Goal: Information Seeking & Learning: Learn about a topic

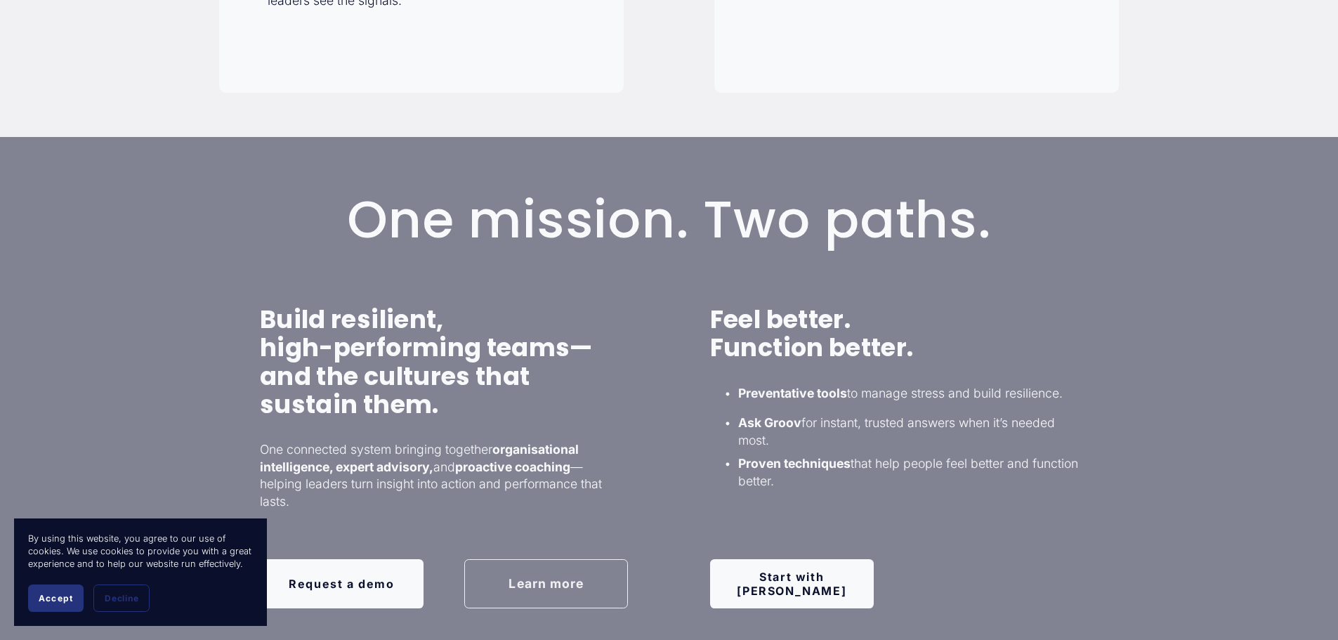
scroll to position [843, 0]
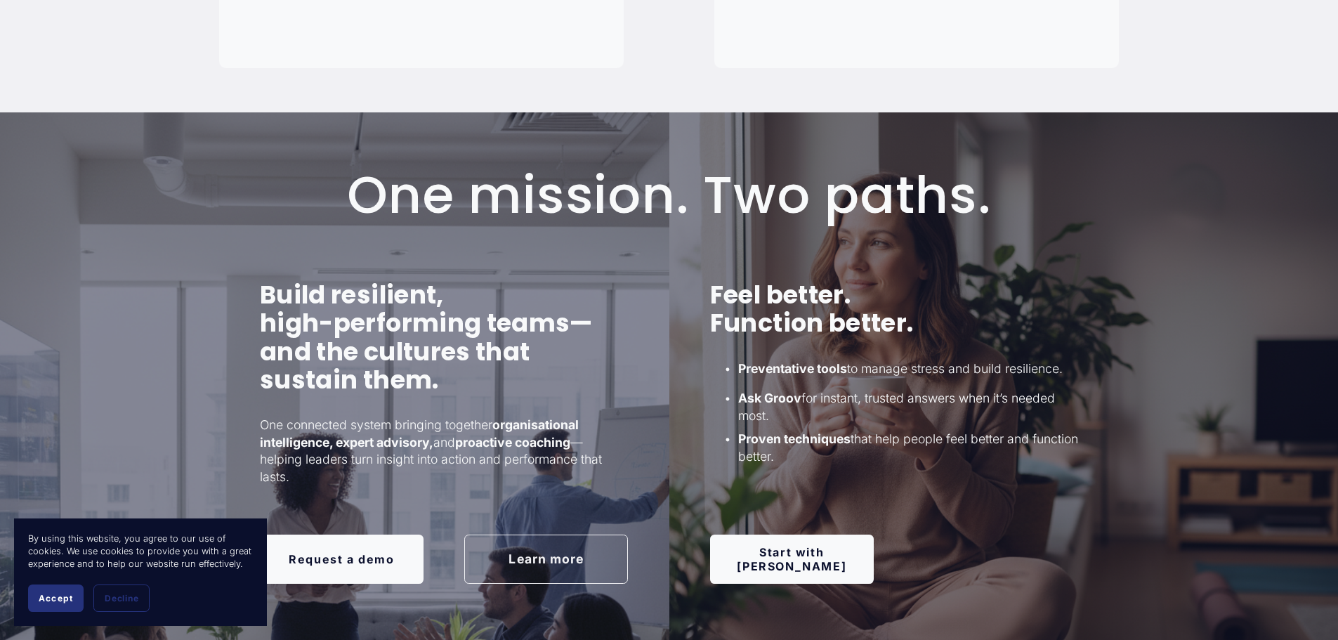
click at [70, 604] on button "Accept" at bounding box center [55, 597] width 55 height 27
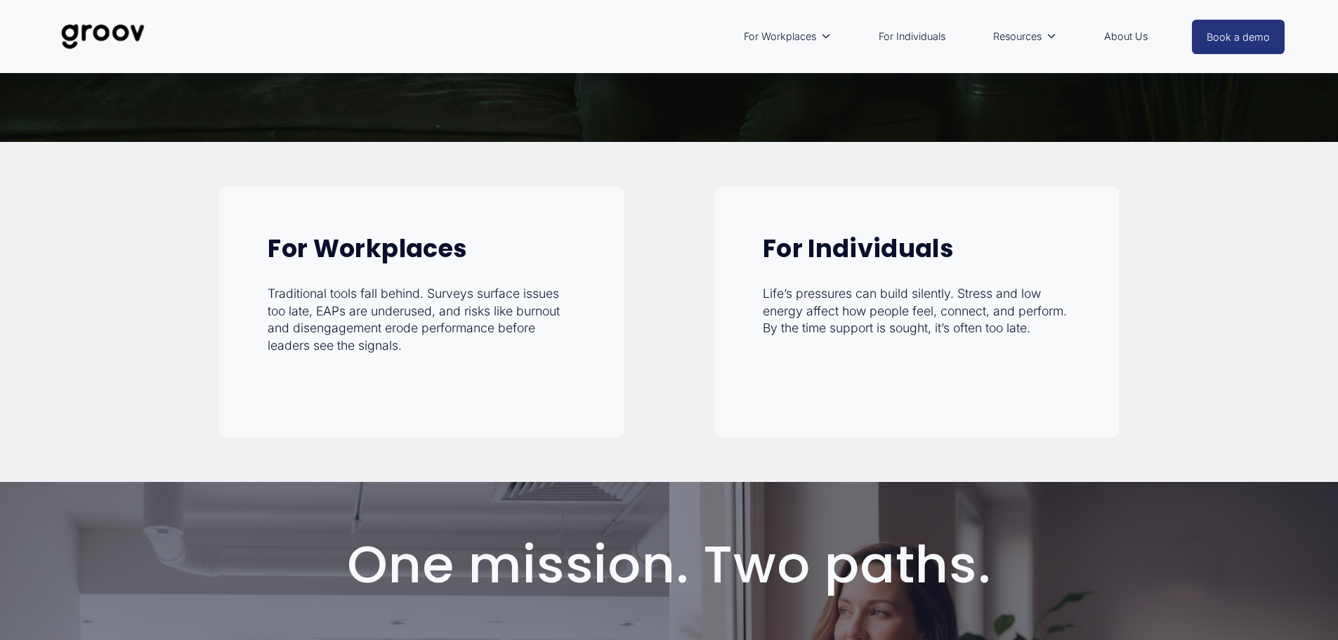
scroll to position [351, 0]
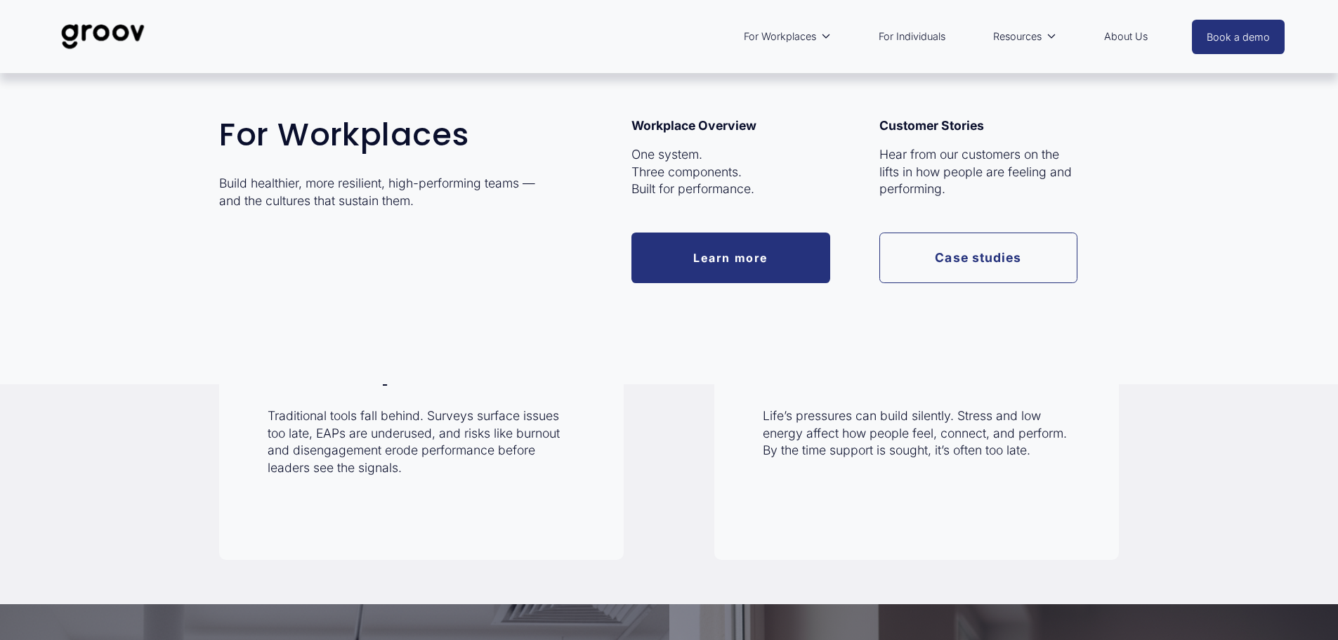
click at [777, 279] on link "Learn more" at bounding box center [730, 257] width 199 height 50
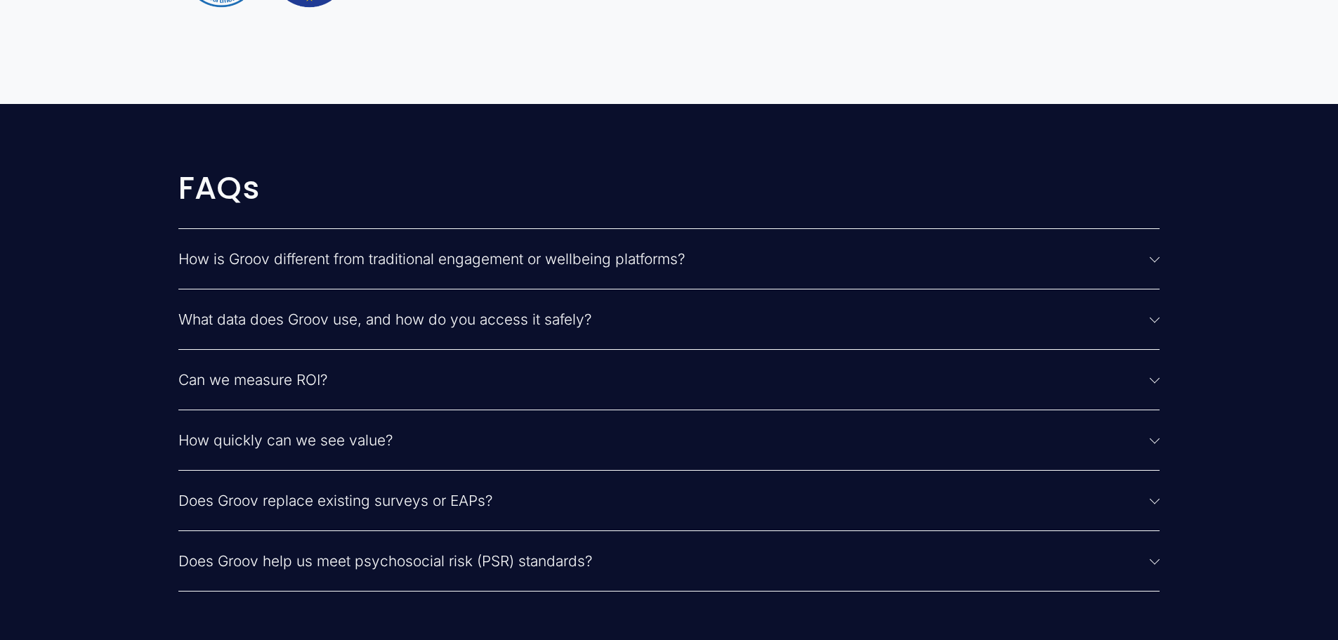
scroll to position [3581, 0]
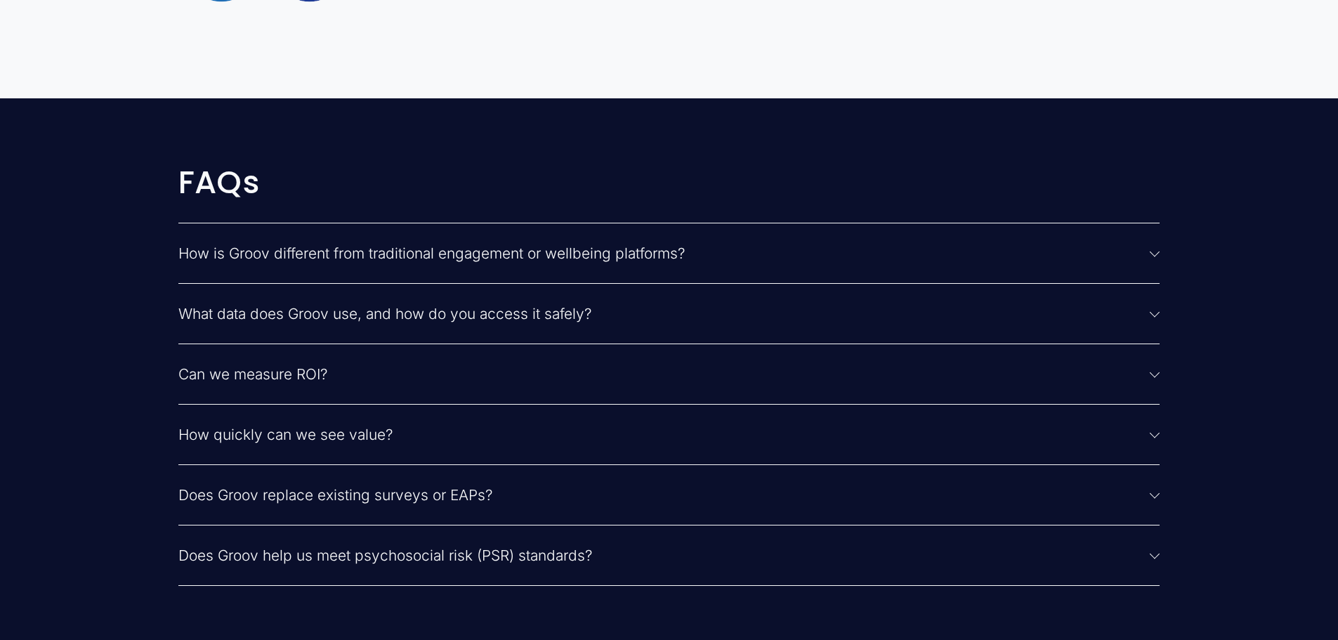
click at [624, 260] on span "How is Groov different from traditional engagement or wellbeing platforms?" at bounding box center [664, 253] width 972 height 18
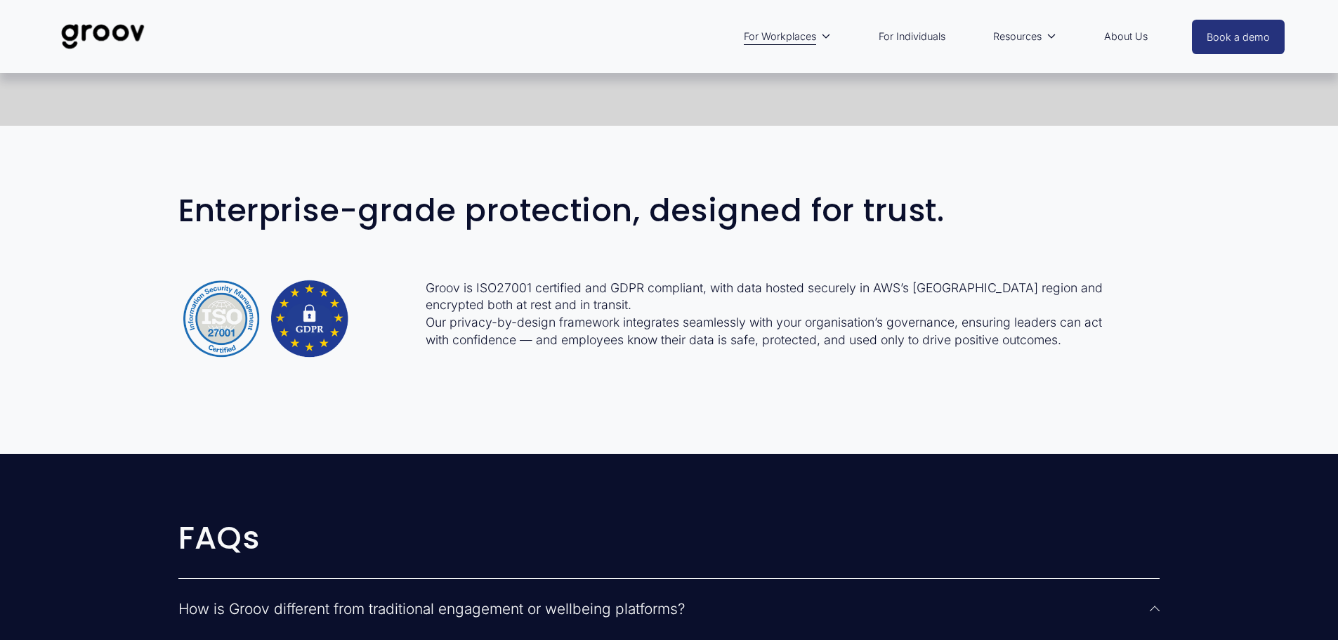
scroll to position [3019, 0]
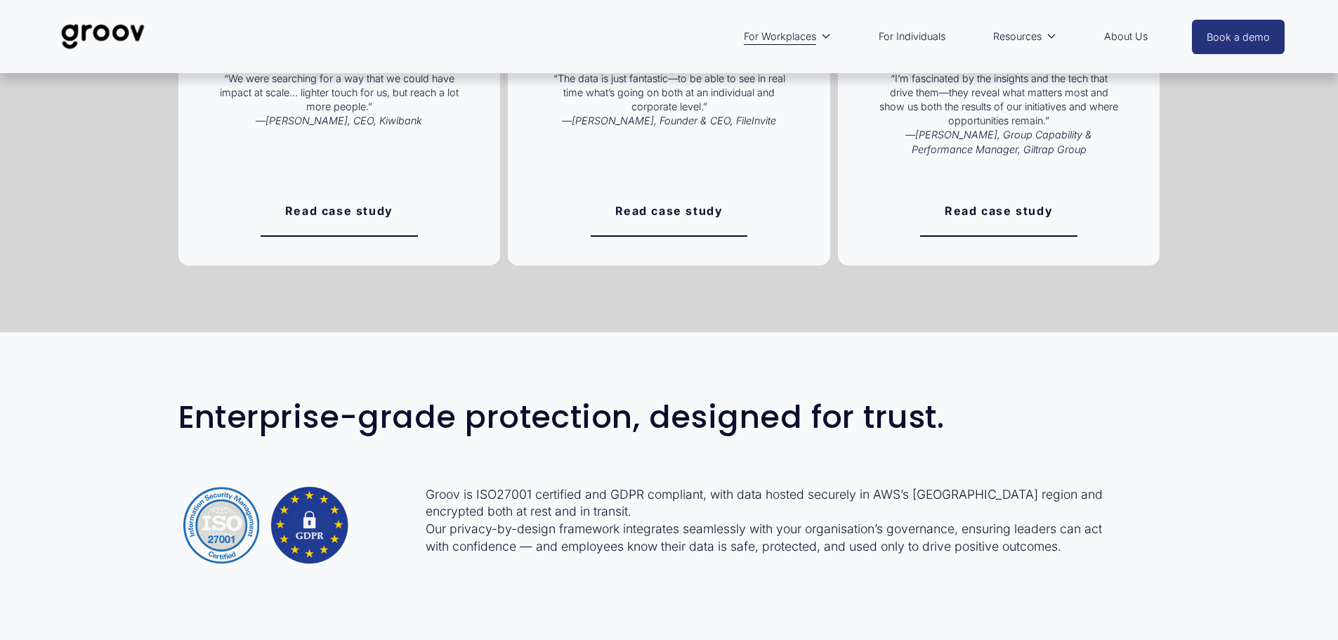
drag, startPoint x: 184, startPoint y: 341, endPoint x: 129, endPoint y: 373, distance: 63.6
click at [182, 345] on div "Enterprise-grade protection, designed for trust. Groov is ISO27001 certified an…" at bounding box center [669, 496] width 1338 height 328
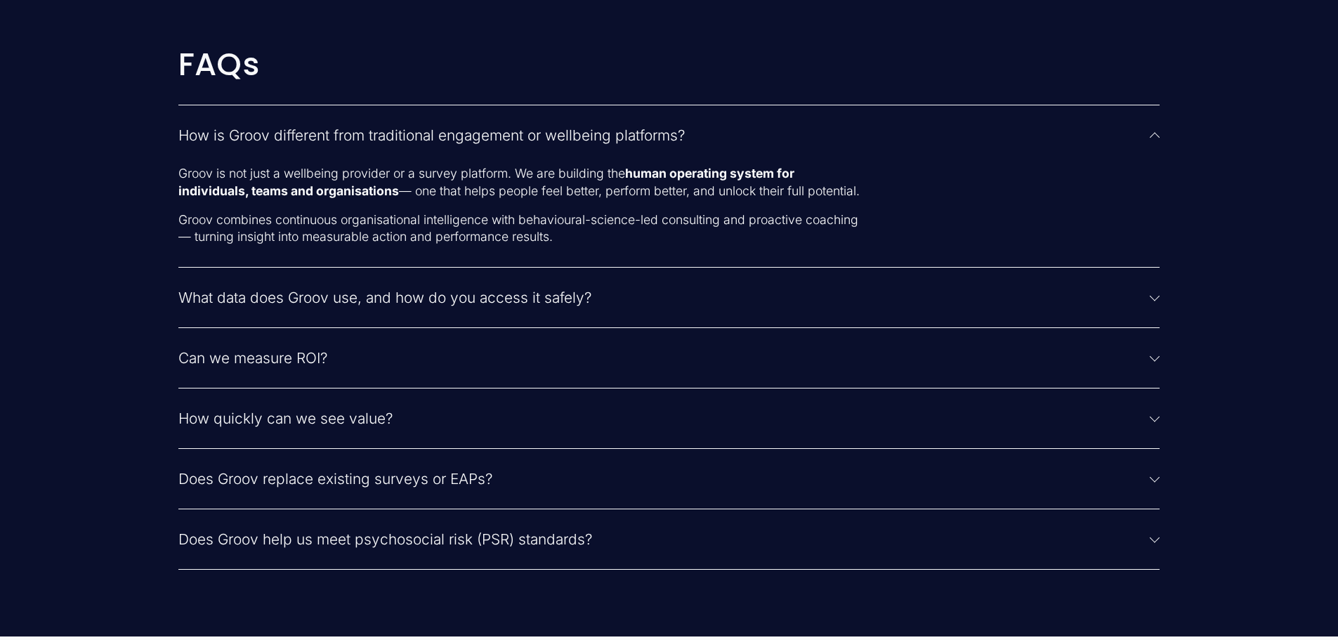
scroll to position [3792, 0]
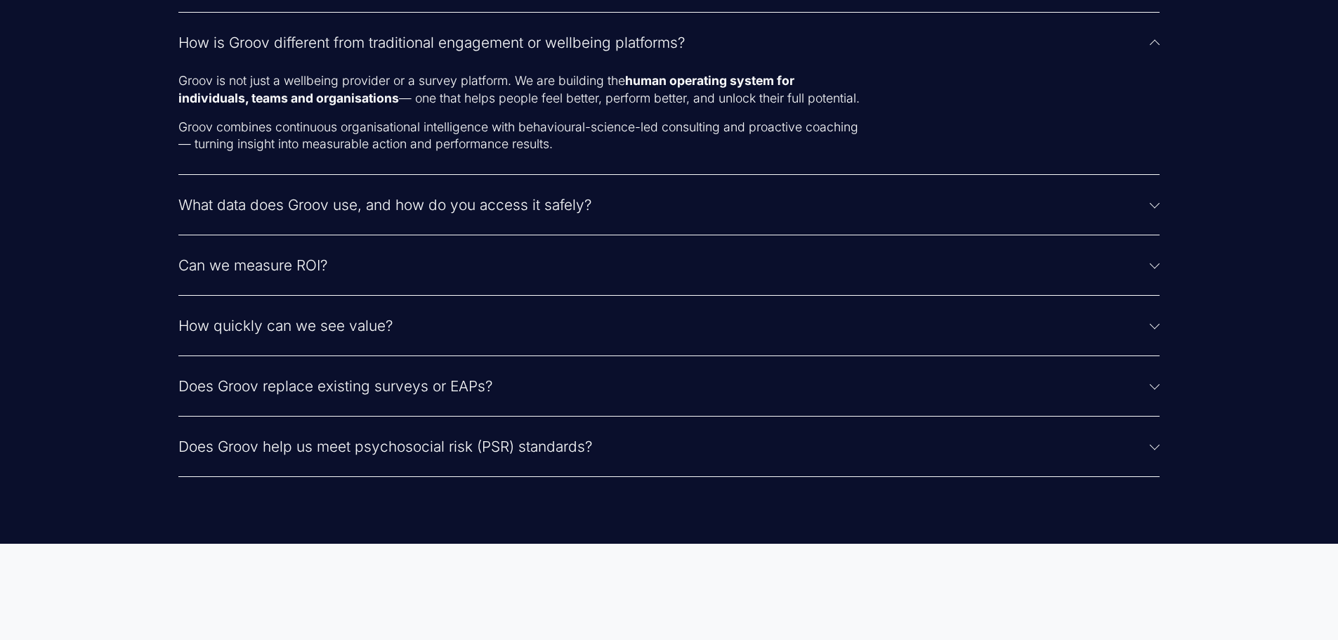
click at [348, 213] on span "What data does Groov use, and how do you access it safely?" at bounding box center [664, 205] width 972 height 18
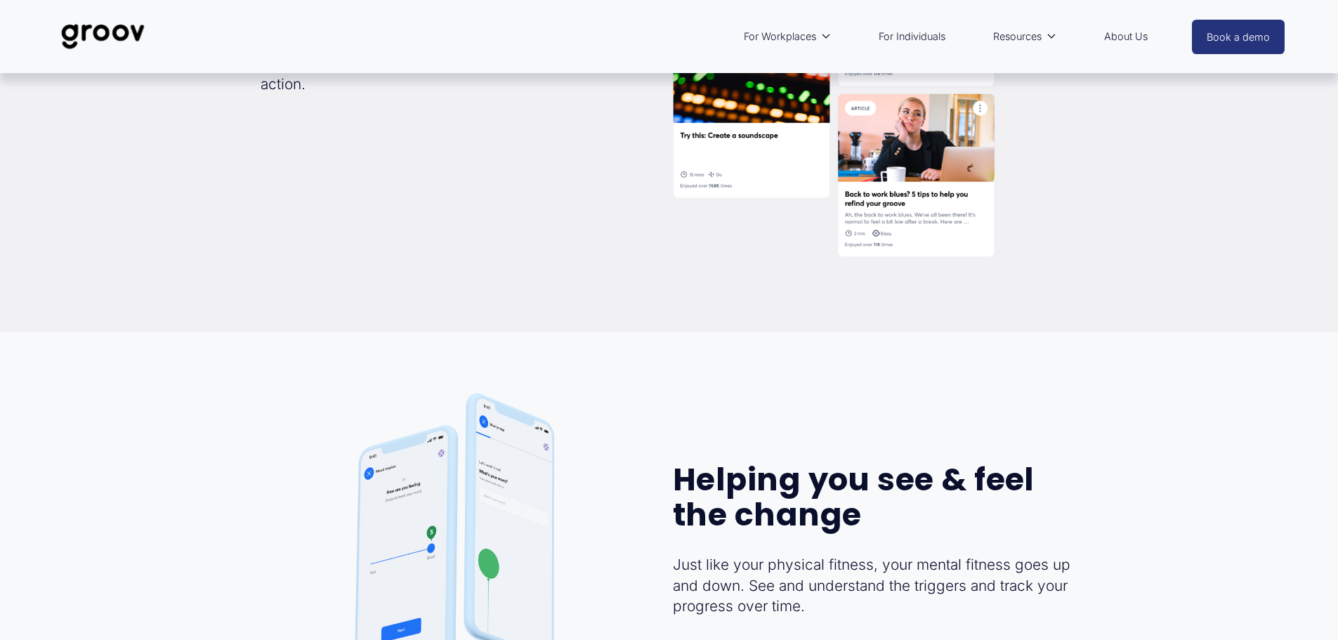
scroll to position [2809, 0]
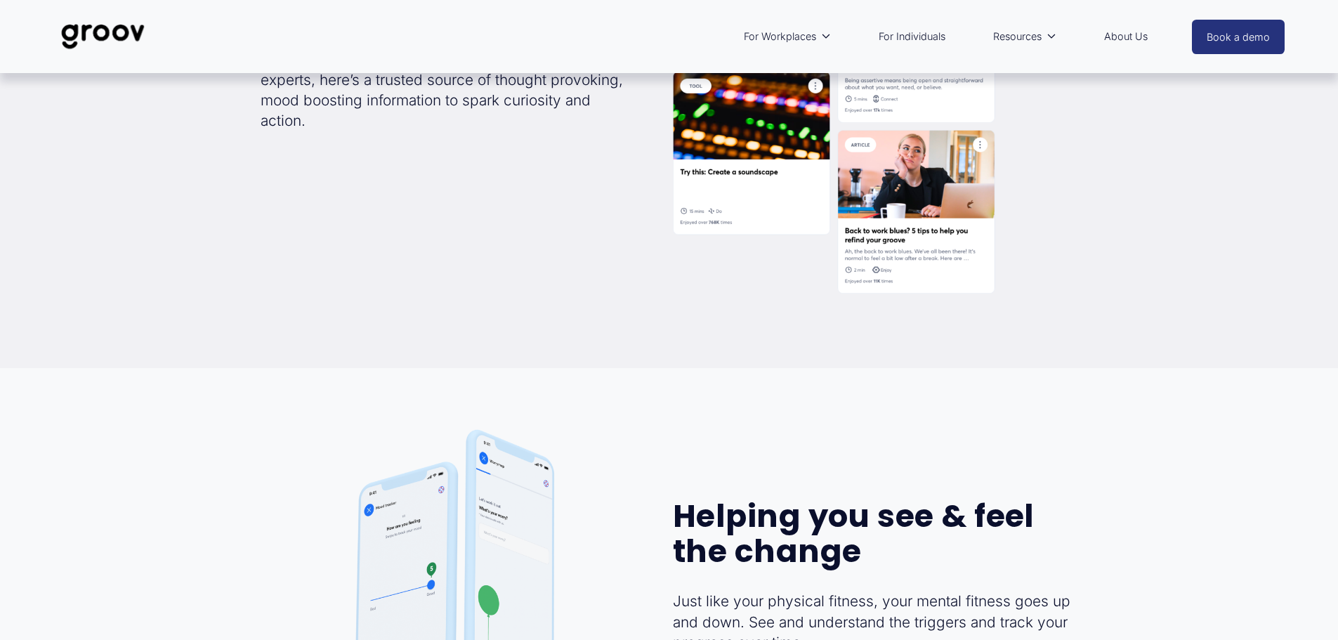
click at [1124, 39] on link "About Us" at bounding box center [1126, 36] width 58 height 32
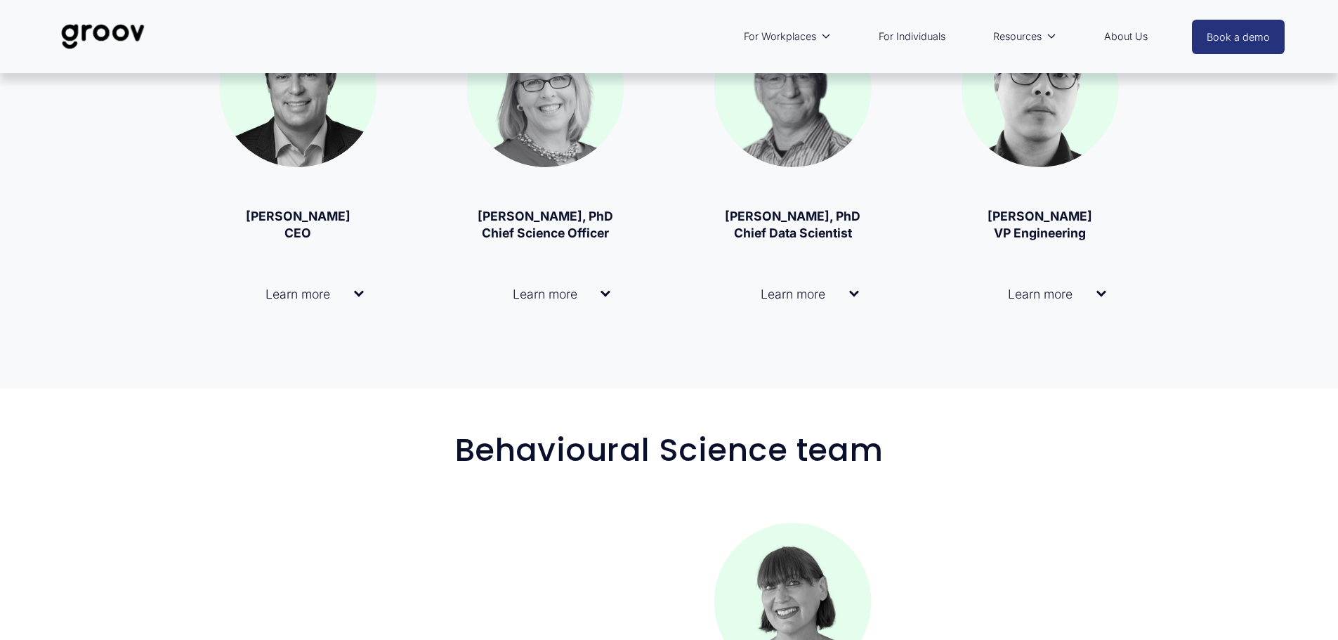
scroll to position [1123, 0]
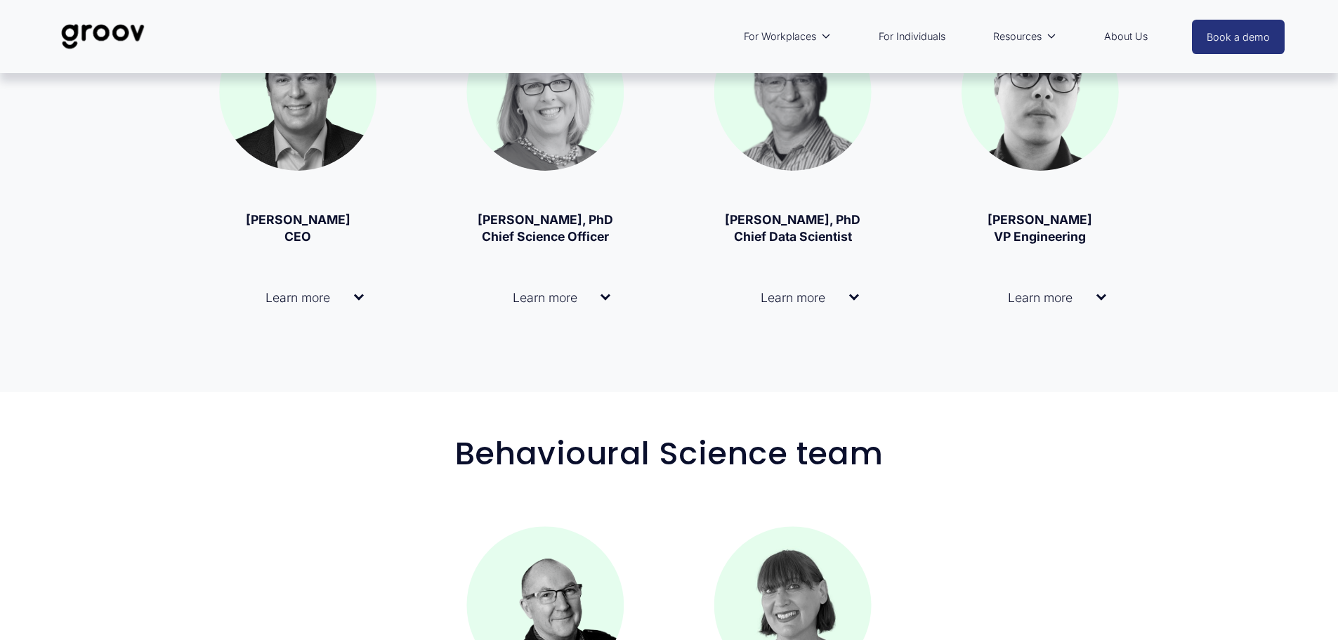
click at [356, 300] on div at bounding box center [359, 296] width 10 height 10
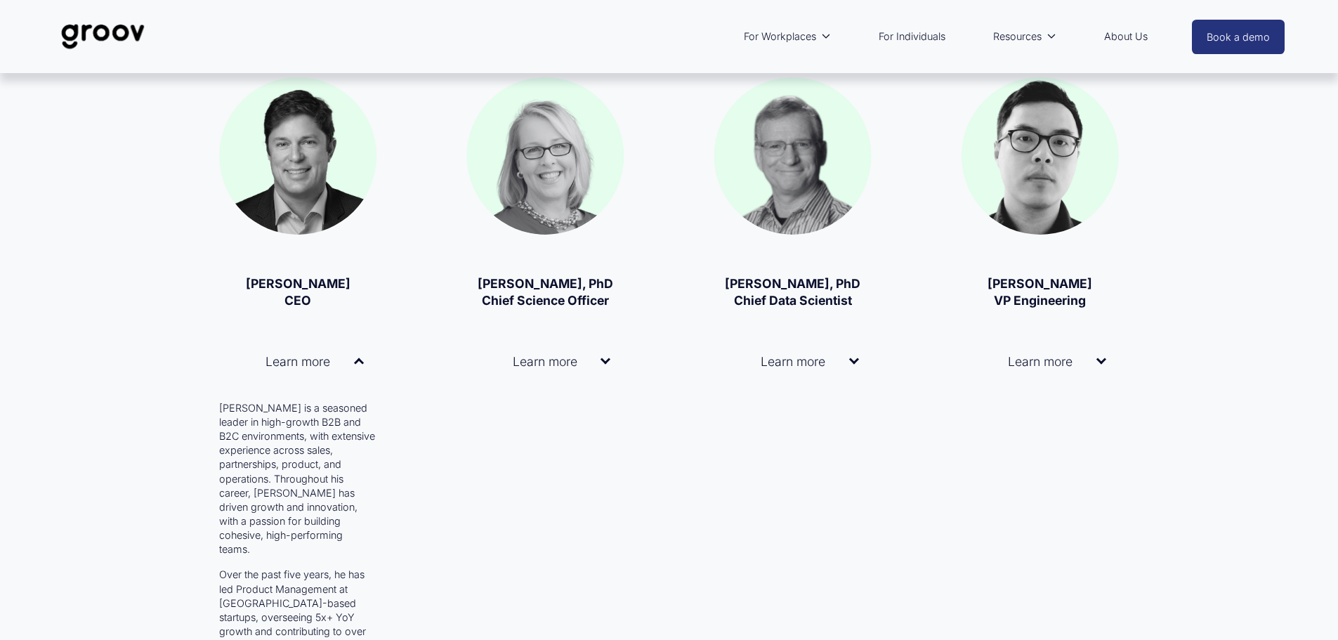
scroll to position [1053, 0]
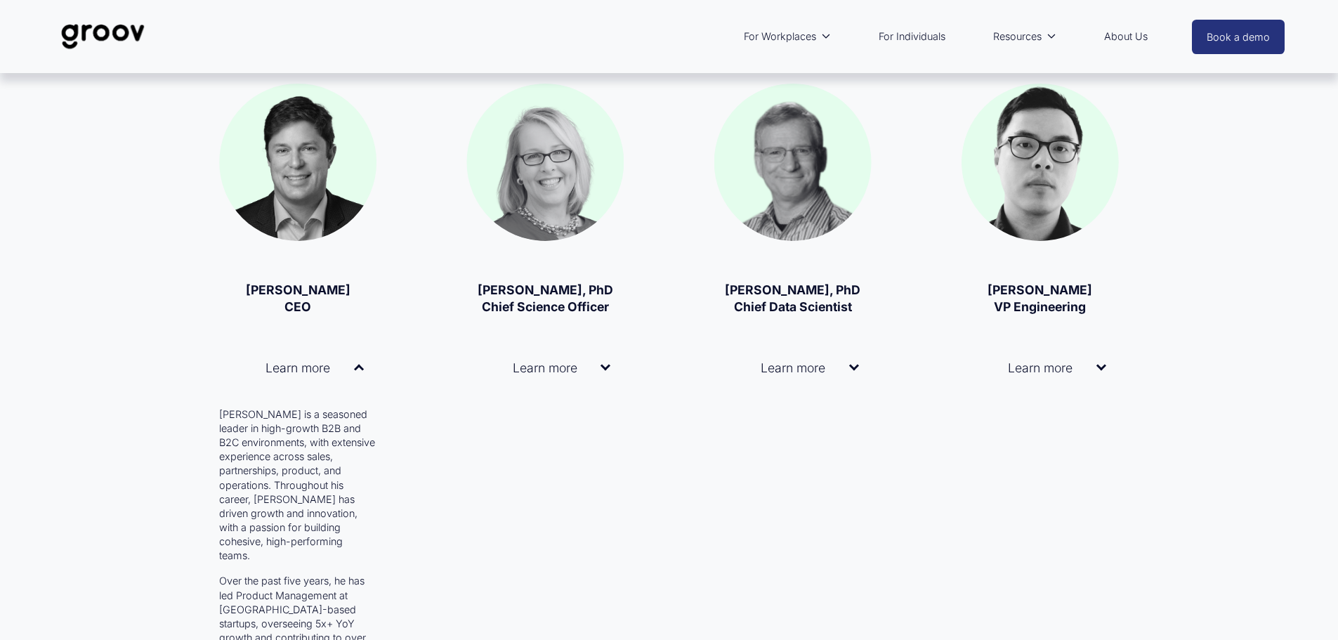
click at [360, 369] on div at bounding box center [359, 369] width 10 height 10
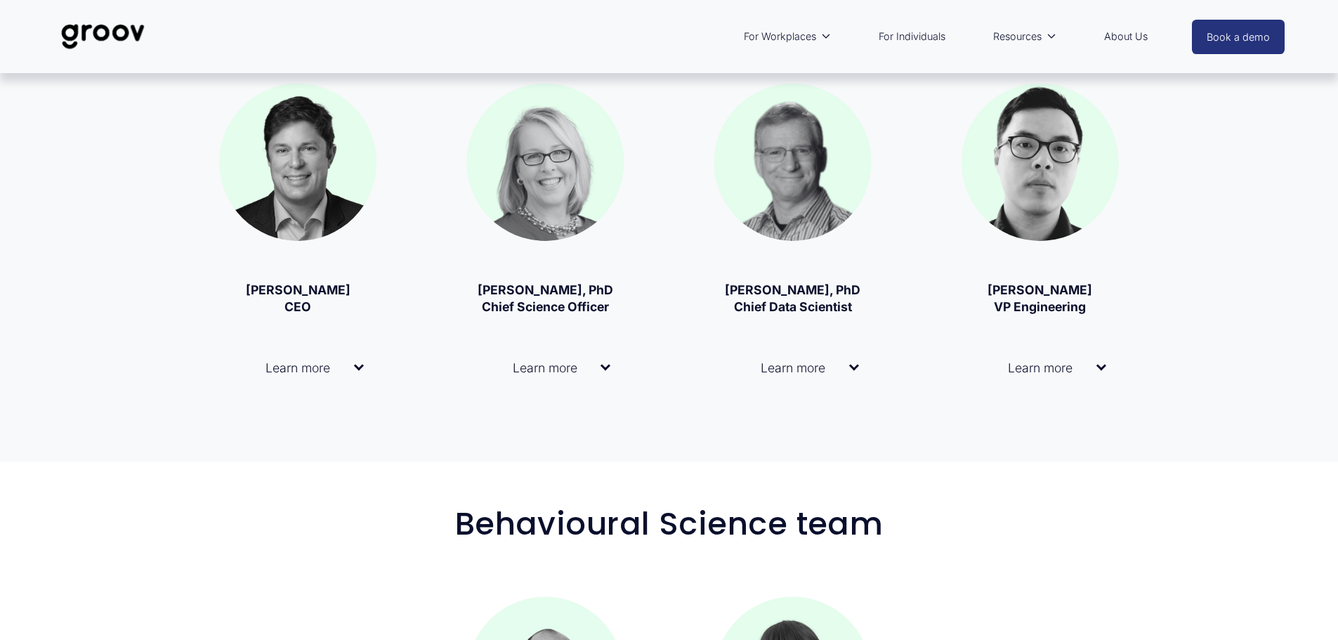
click at [605, 372] on div at bounding box center [605, 367] width 10 height 10
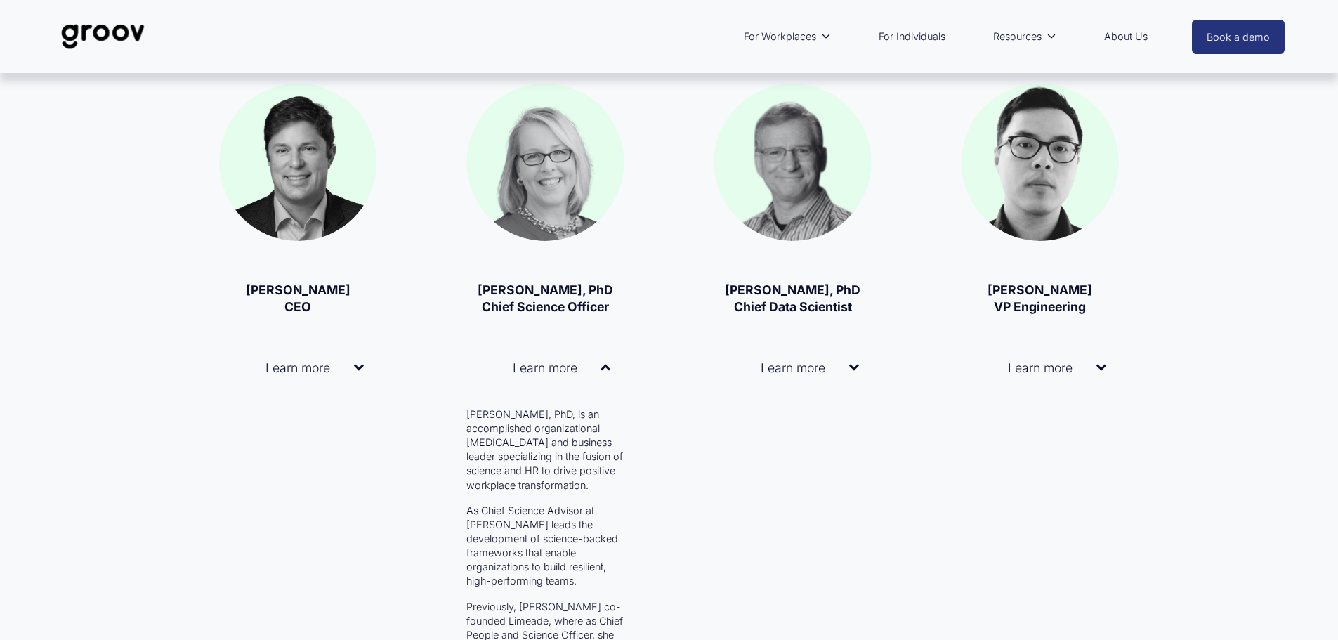
click at [604, 374] on div at bounding box center [605, 369] width 10 height 10
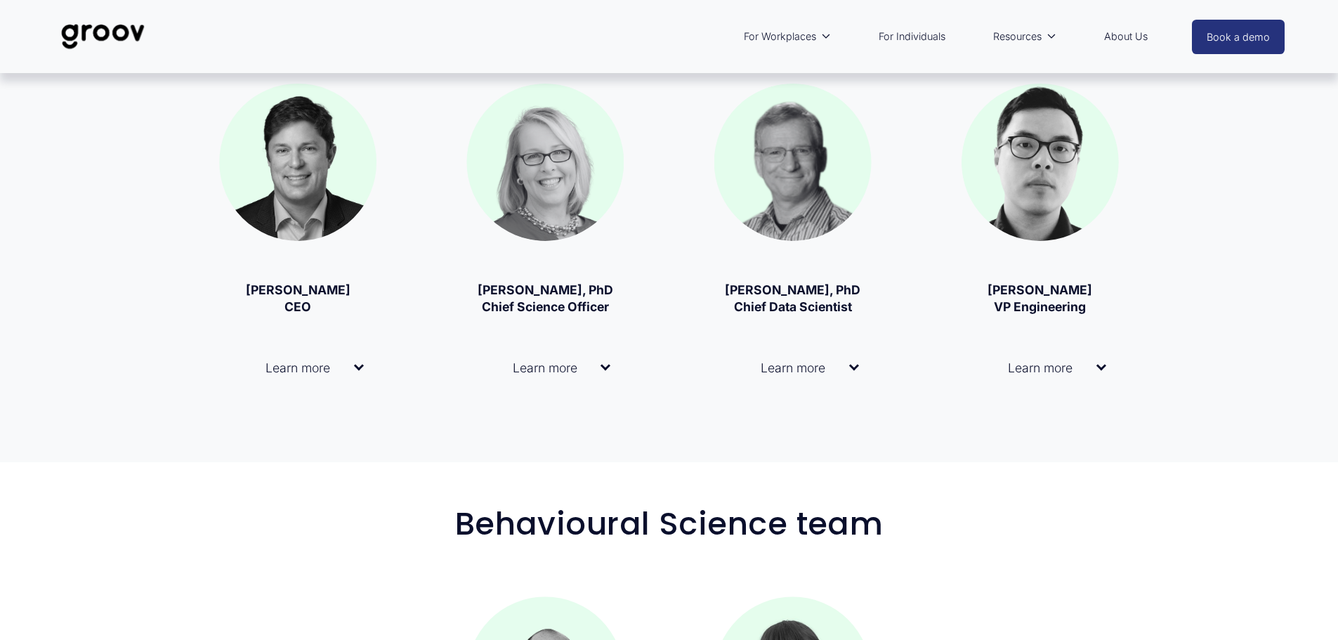
click at [845, 373] on span "Learn more" at bounding box center [788, 367] width 122 height 15
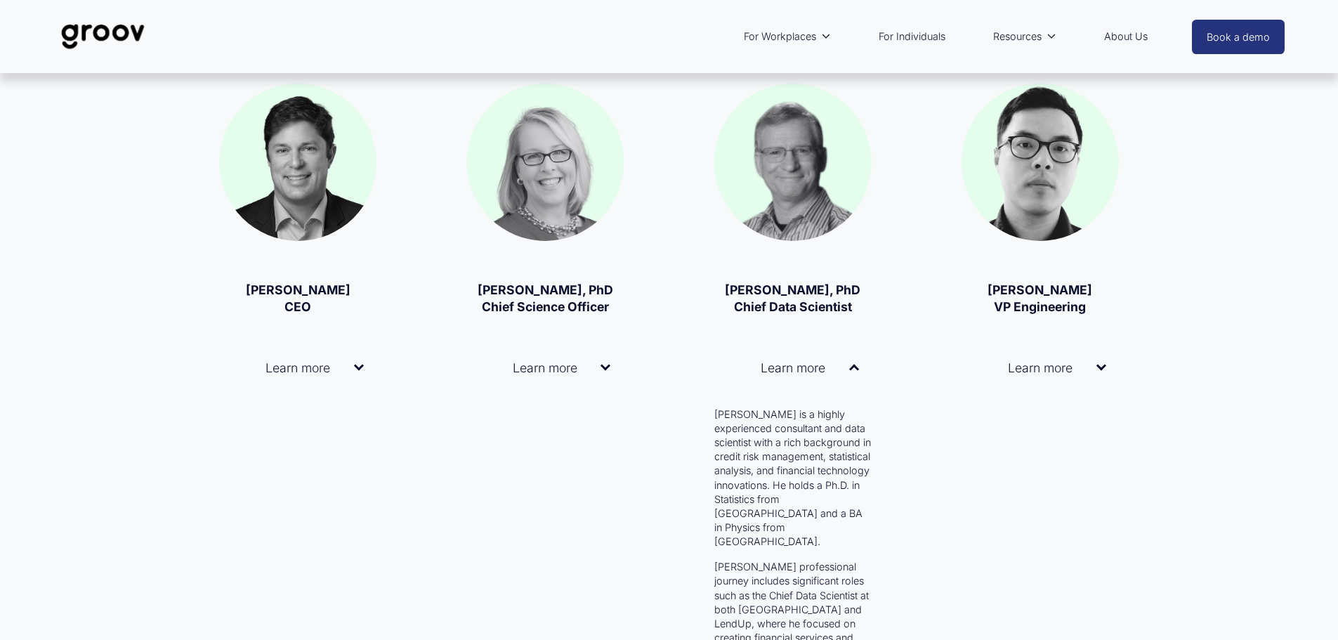
click at [851, 373] on div at bounding box center [854, 369] width 10 height 10
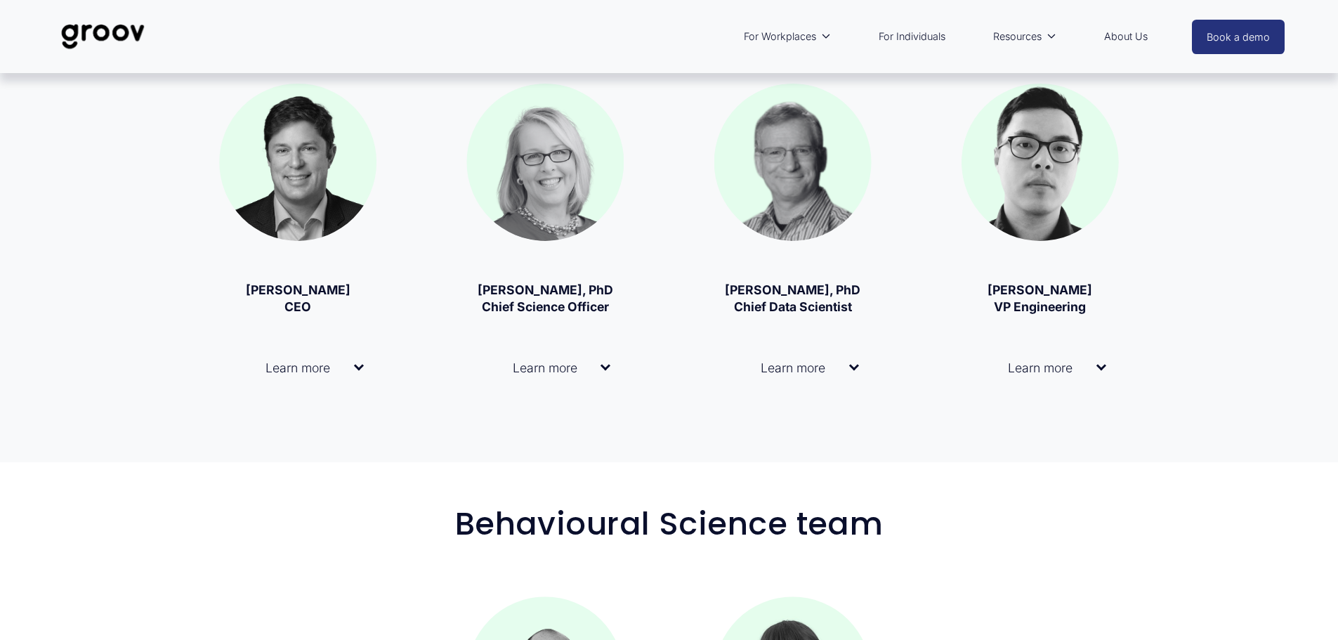
click at [1105, 371] on div at bounding box center [1101, 367] width 10 height 10
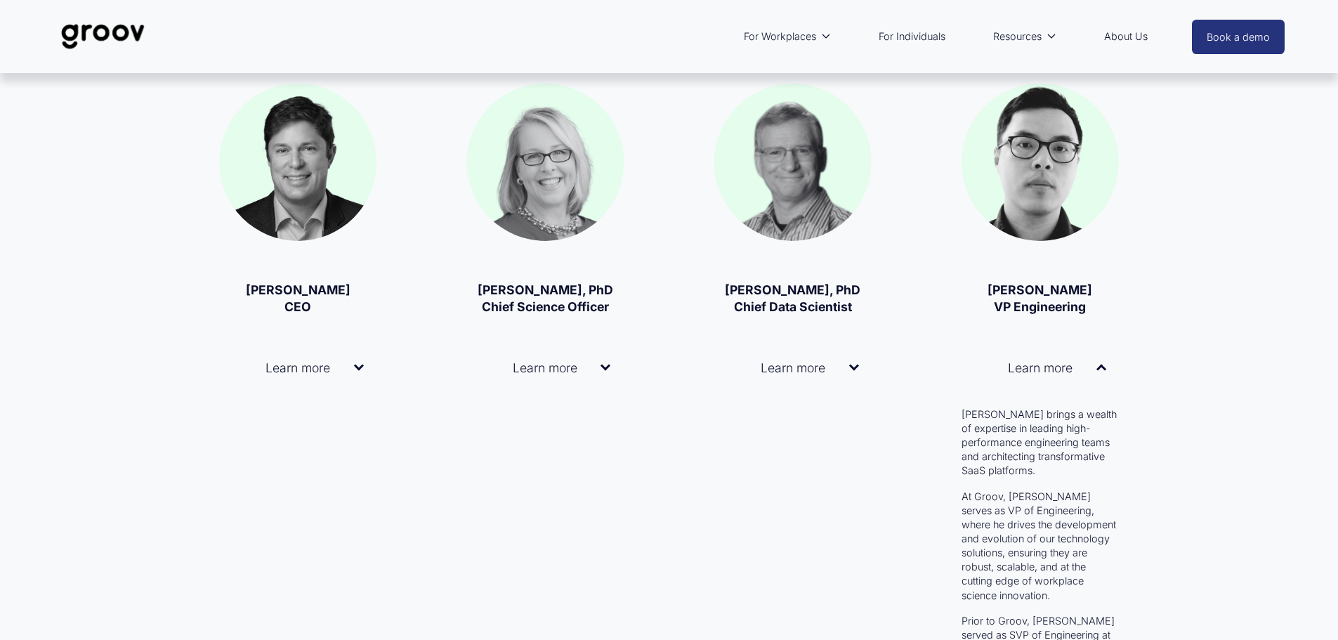
click at [1105, 371] on div at bounding box center [1101, 369] width 10 height 10
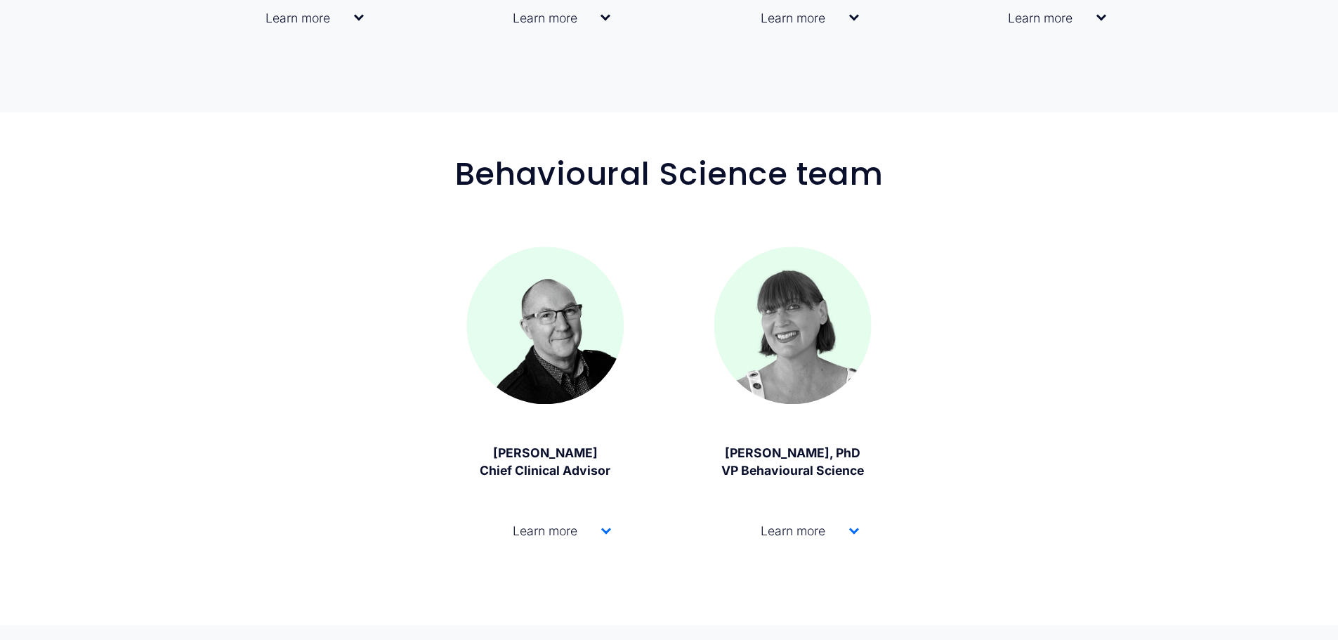
scroll to position [1404, 0]
click at [601, 528] on div at bounding box center [606, 530] width 10 height 10
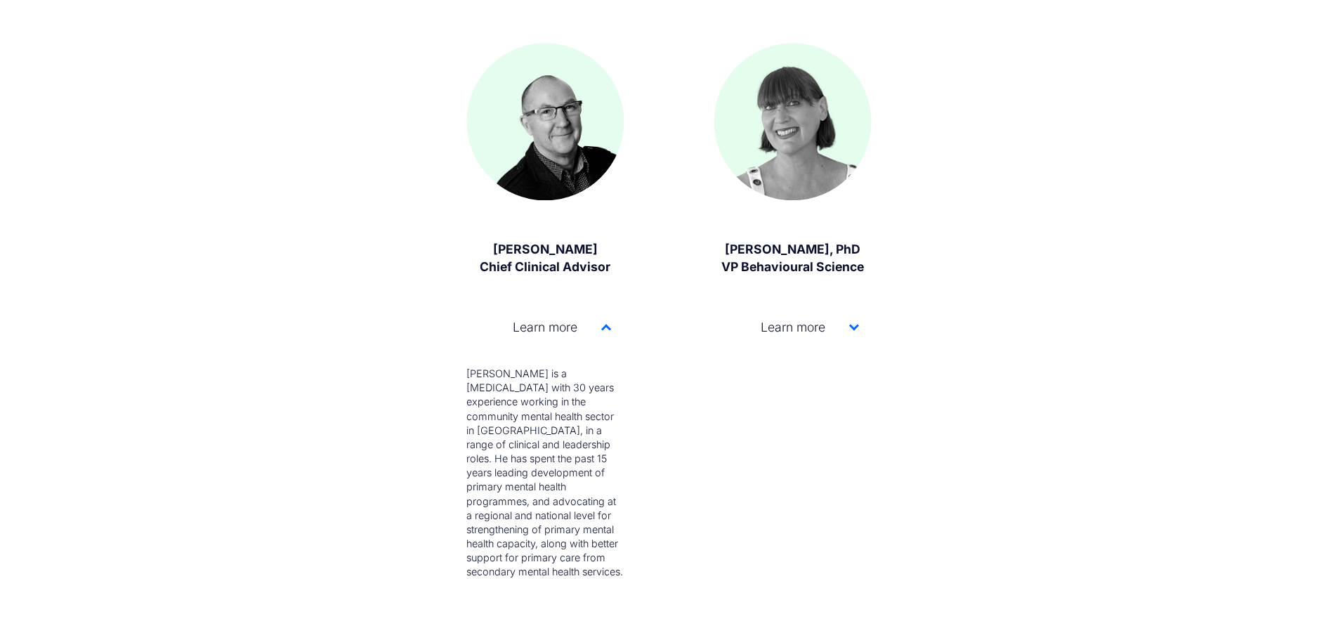
scroll to position [1615, 0]
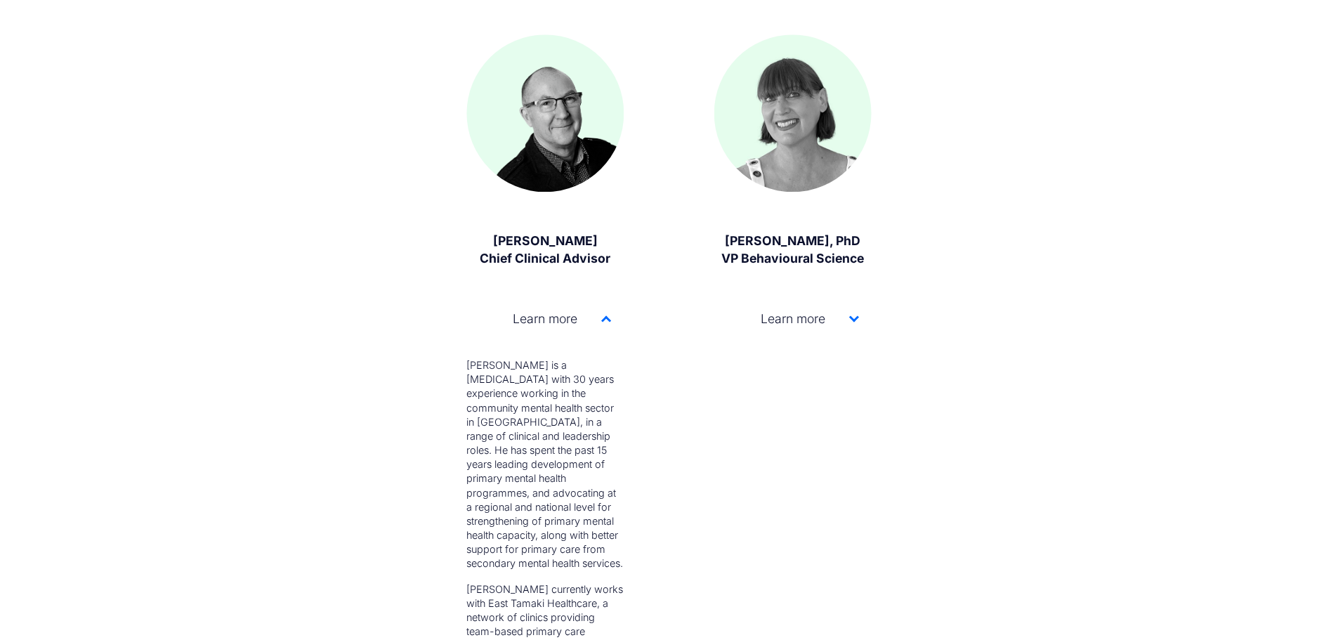
click at [598, 323] on span "Learn more" at bounding box center [540, 318] width 122 height 15
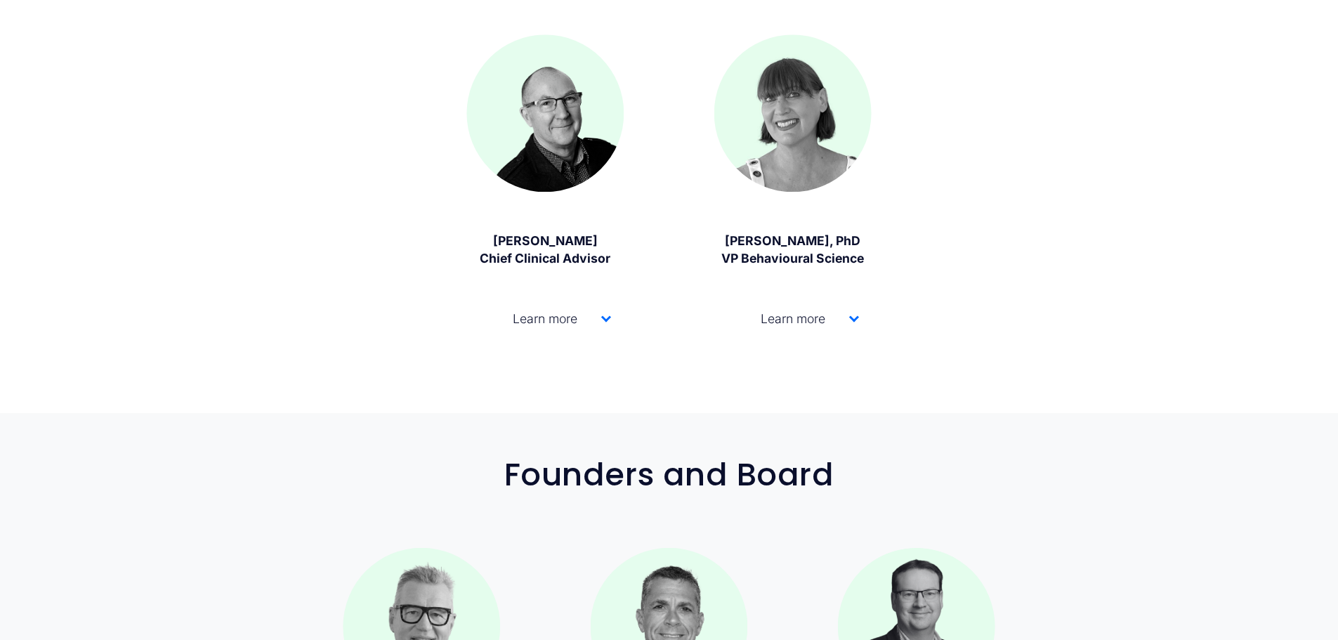
click at [850, 322] on div at bounding box center [854, 317] width 10 height 10
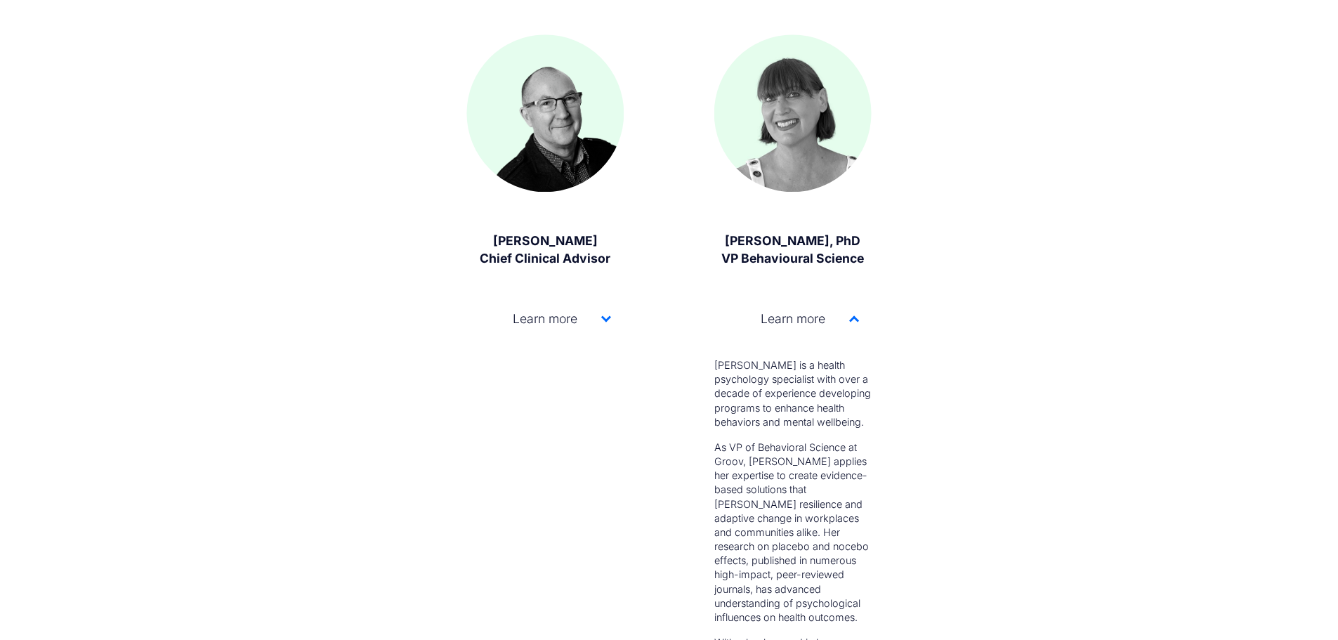
click at [850, 322] on div at bounding box center [854, 319] width 10 height 10
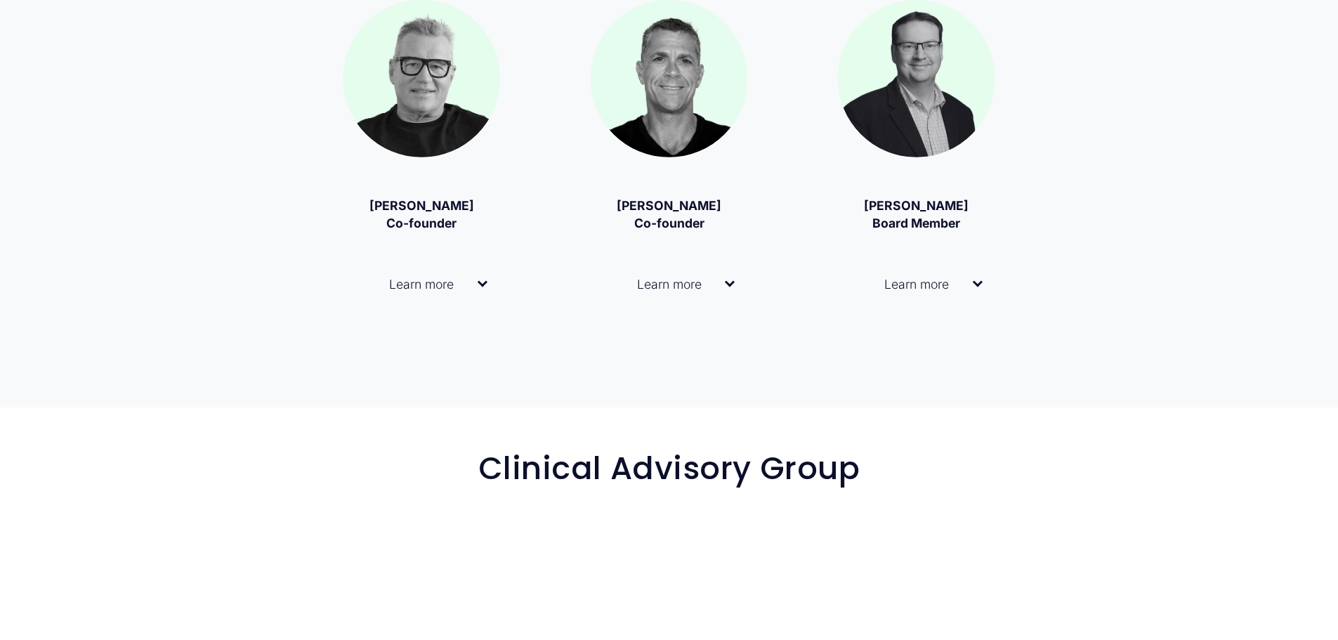
scroll to position [2177, 0]
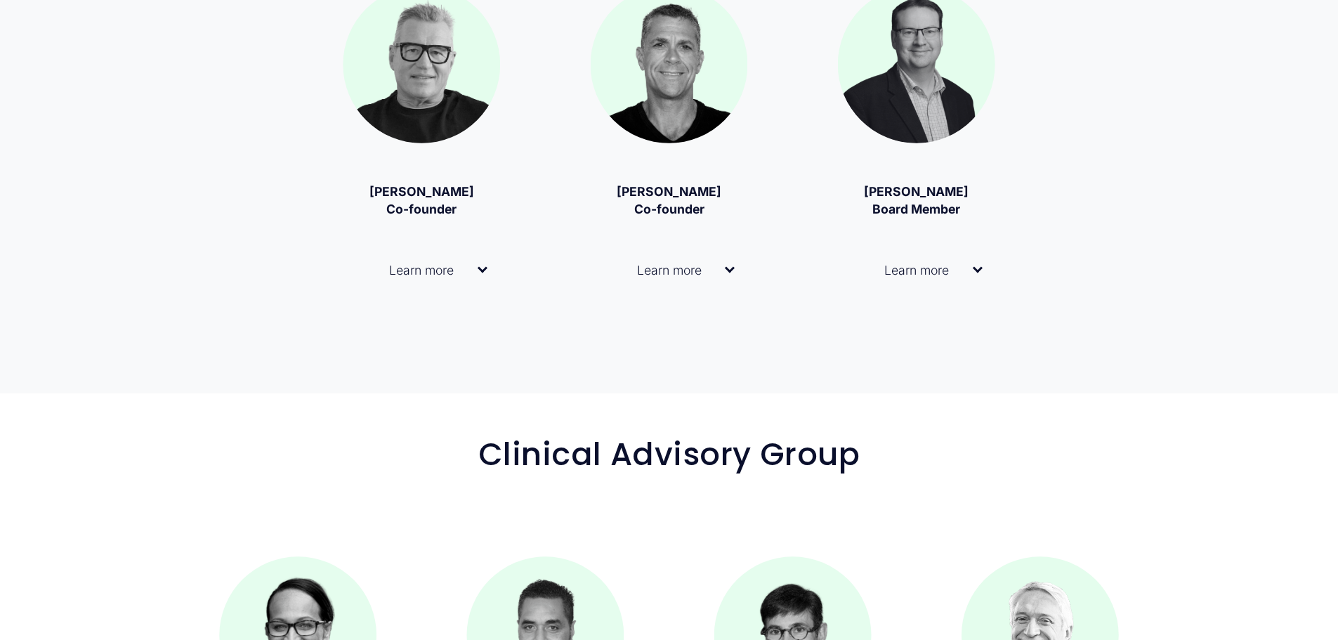
click at [481, 284] on button "Learn more" at bounding box center [421, 270] width 157 height 57
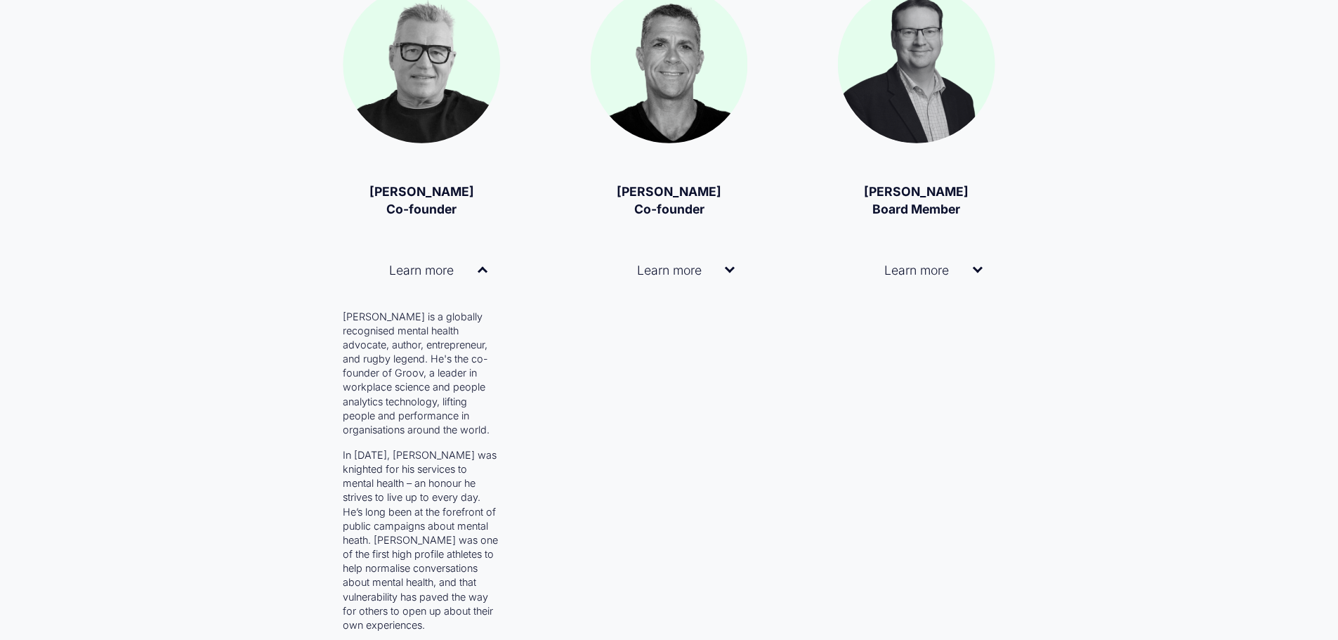
click at [481, 284] on button "Learn more" at bounding box center [421, 270] width 157 height 57
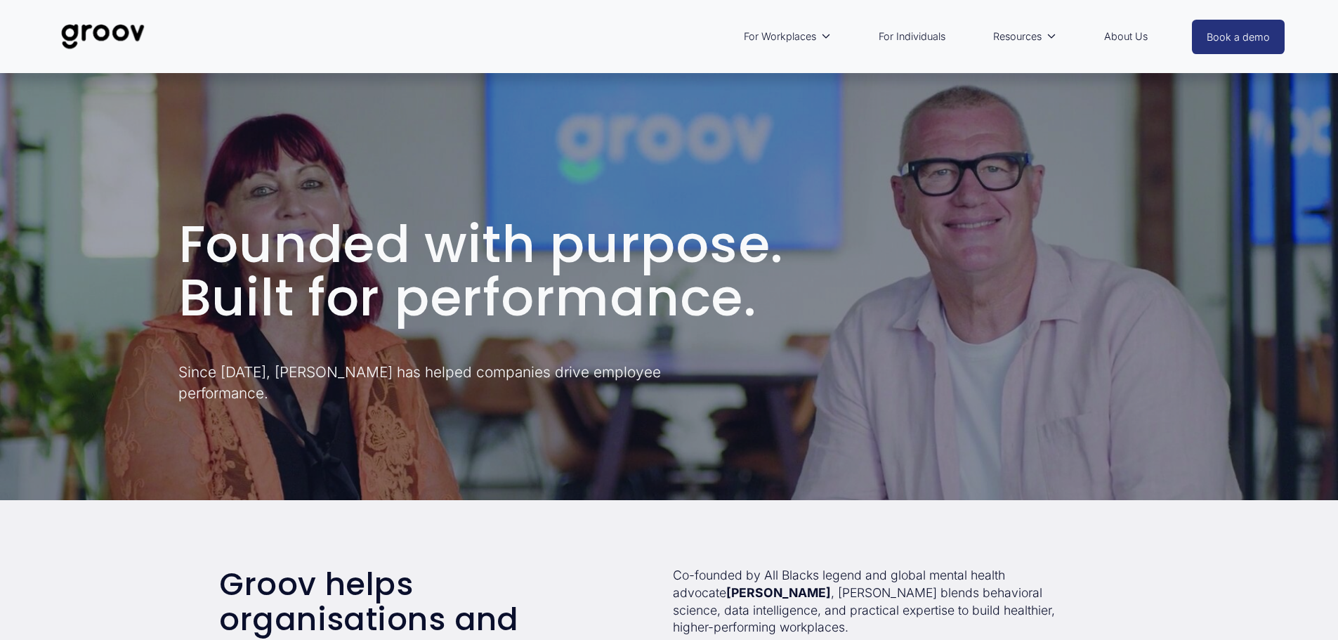
scroll to position [0, 0]
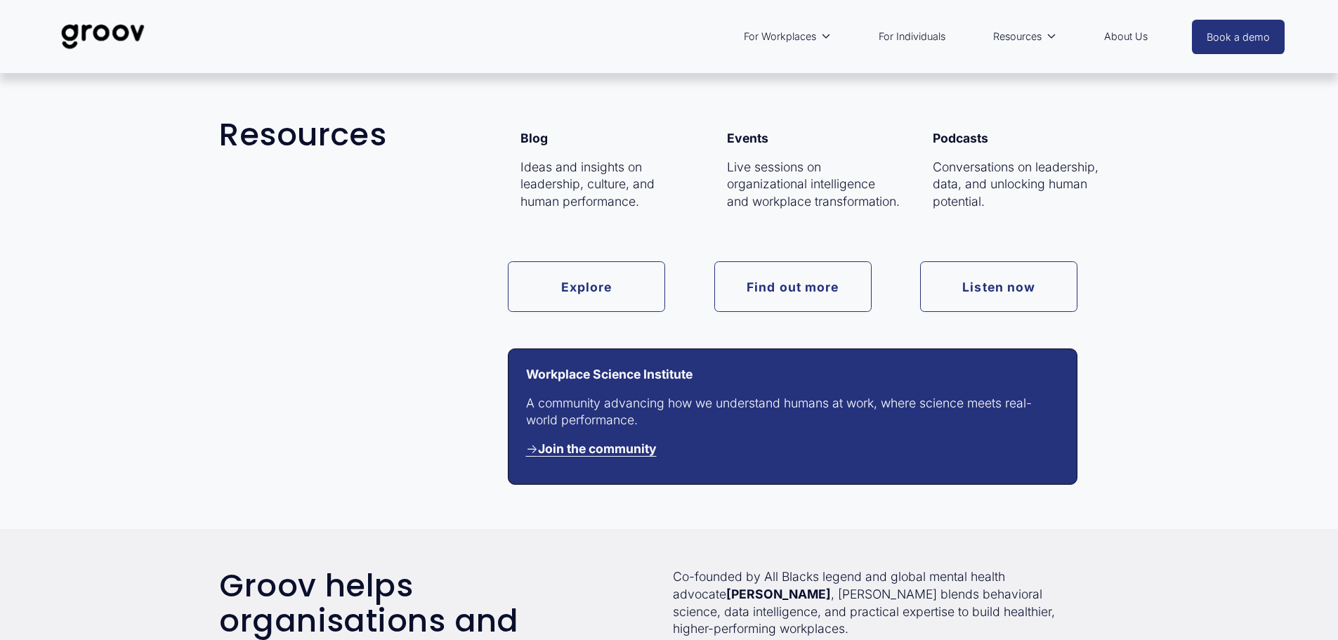
click at [635, 303] on link "Explore" at bounding box center [586, 286] width 157 height 50
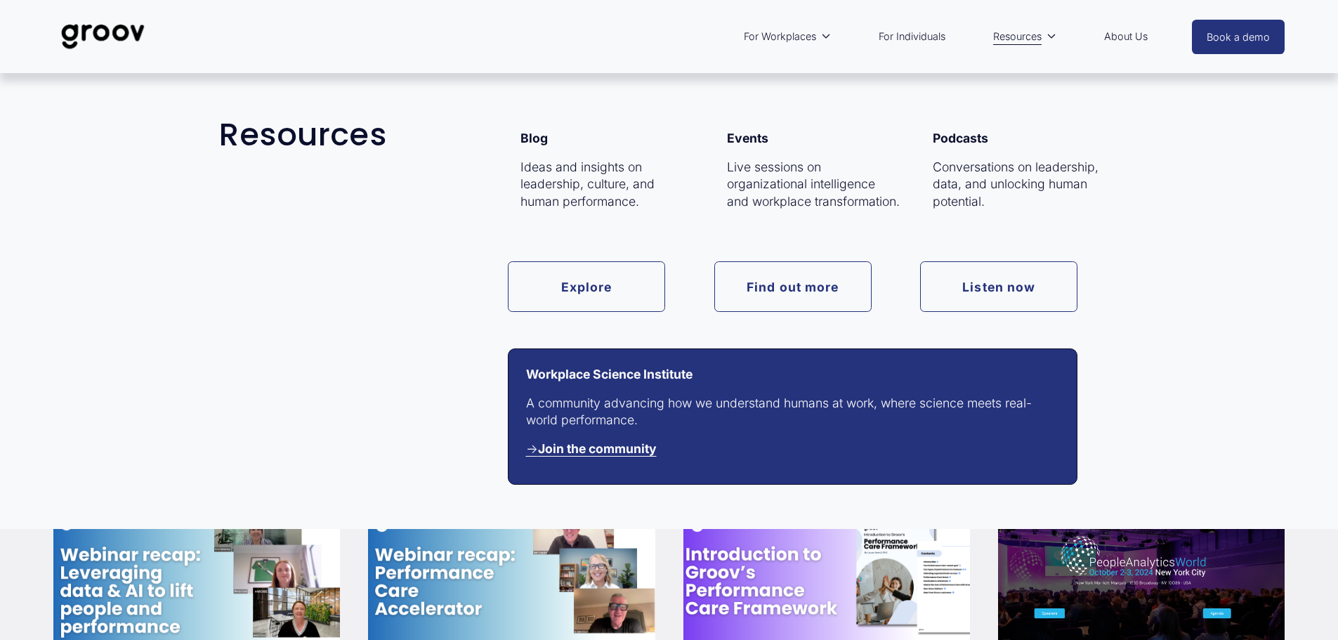
click at [814, 282] on link "Find out more" at bounding box center [792, 286] width 157 height 50
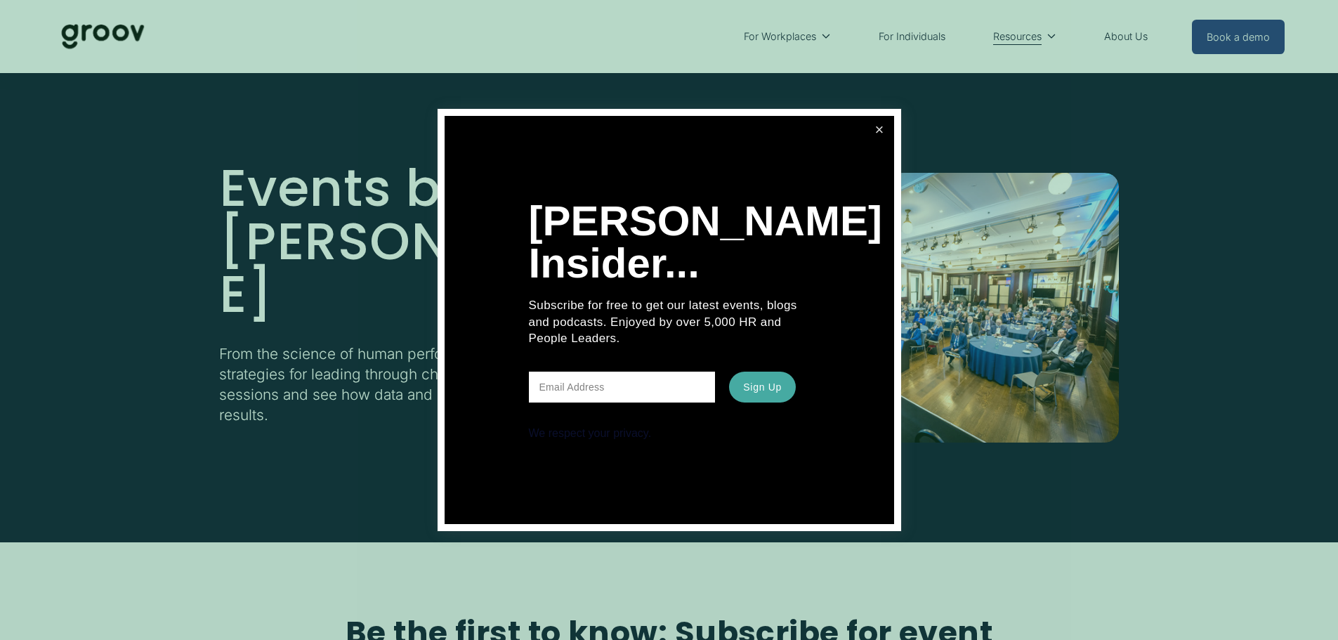
click at [883, 133] on link "Close" at bounding box center [878, 130] width 25 height 25
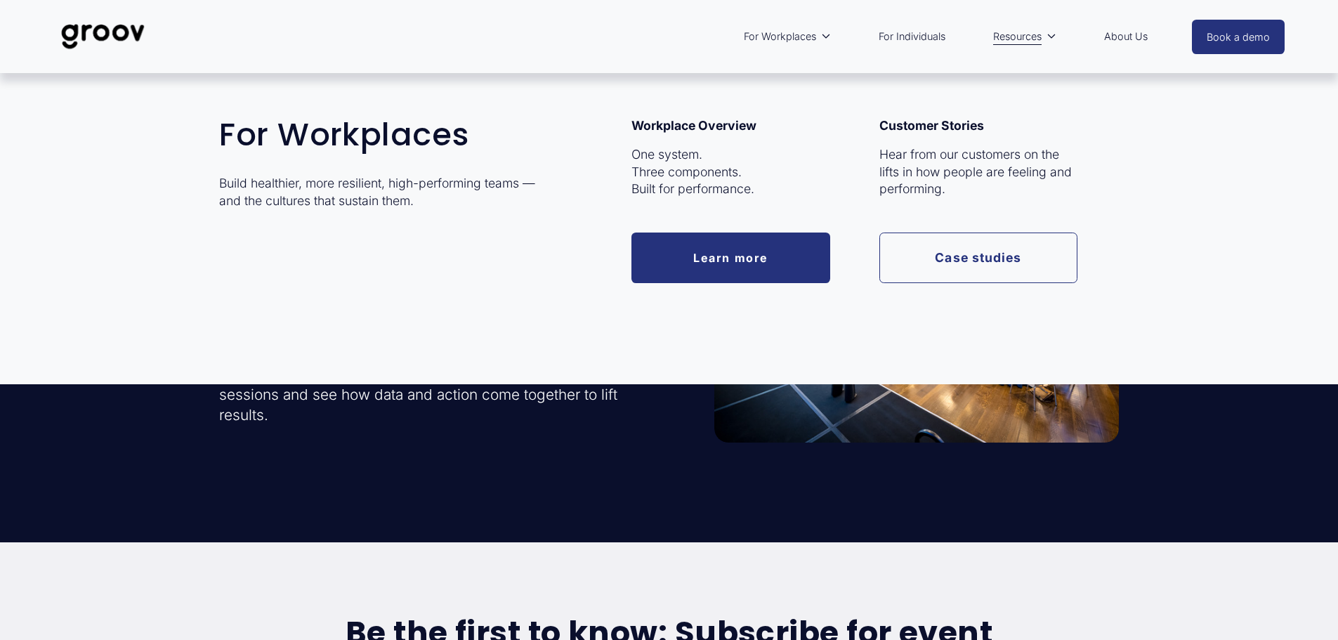
click at [945, 270] on link "Case studies" at bounding box center [978, 257] width 199 height 50
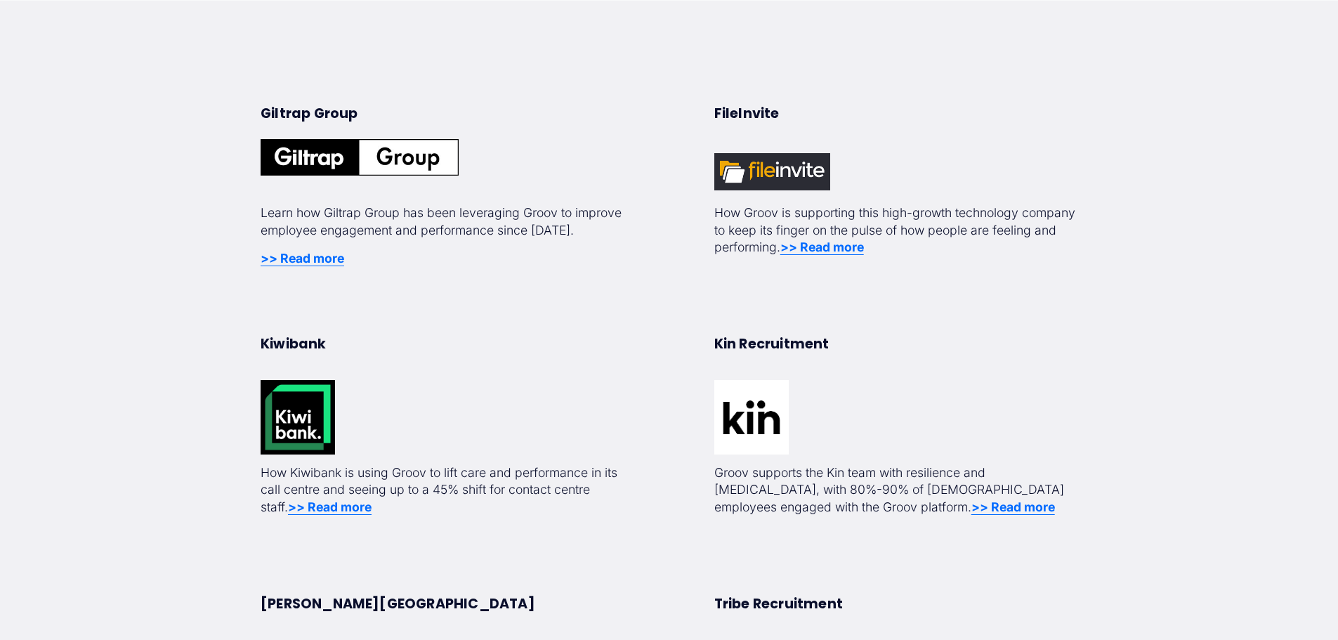
scroll to position [492, 0]
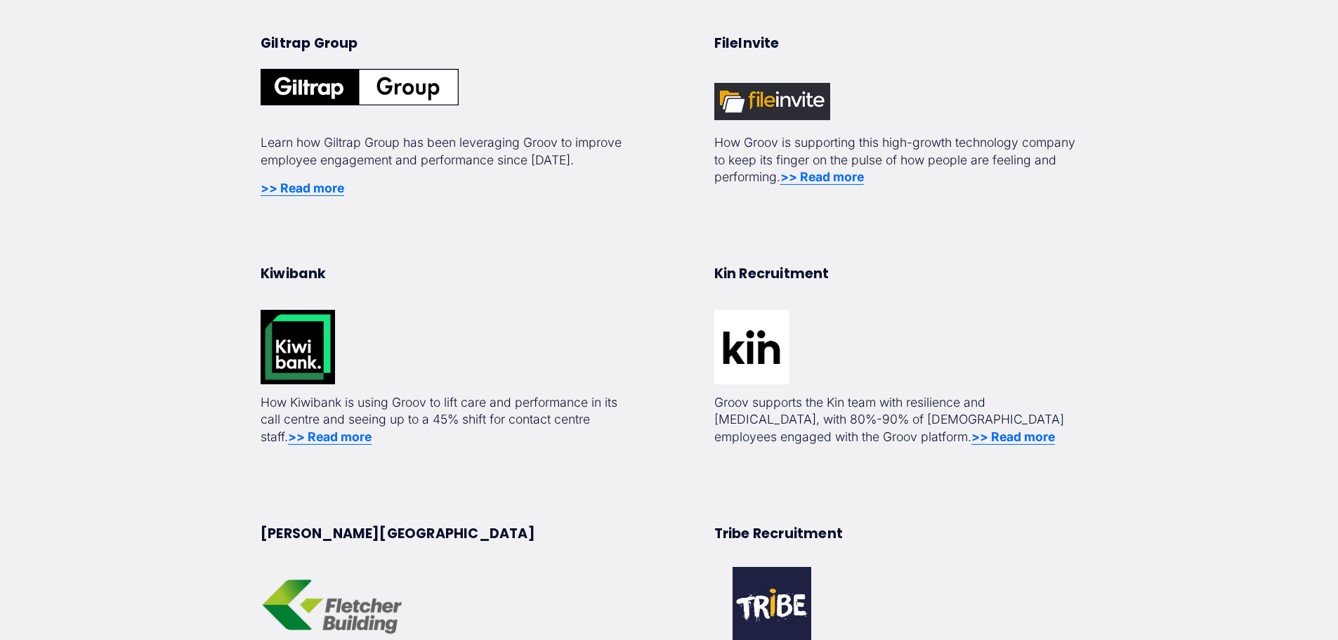
click at [305, 183] on strong ">> Read more" at bounding box center [302, 187] width 84 height 15
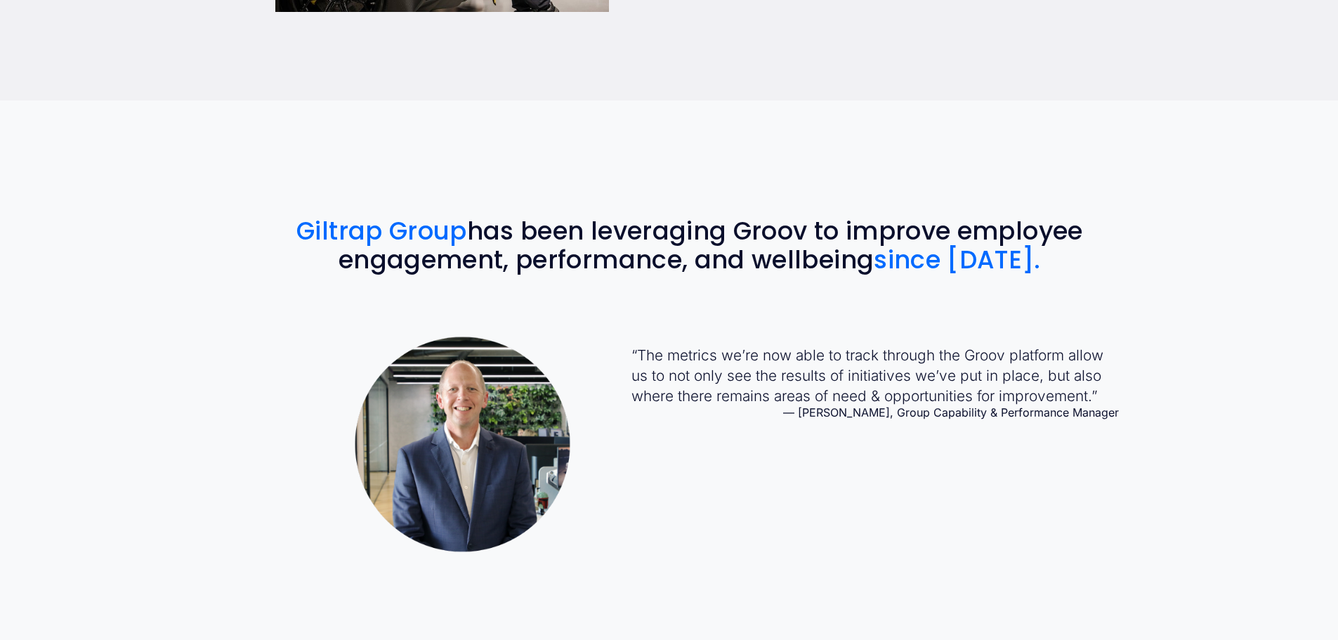
scroll to position [1404, 0]
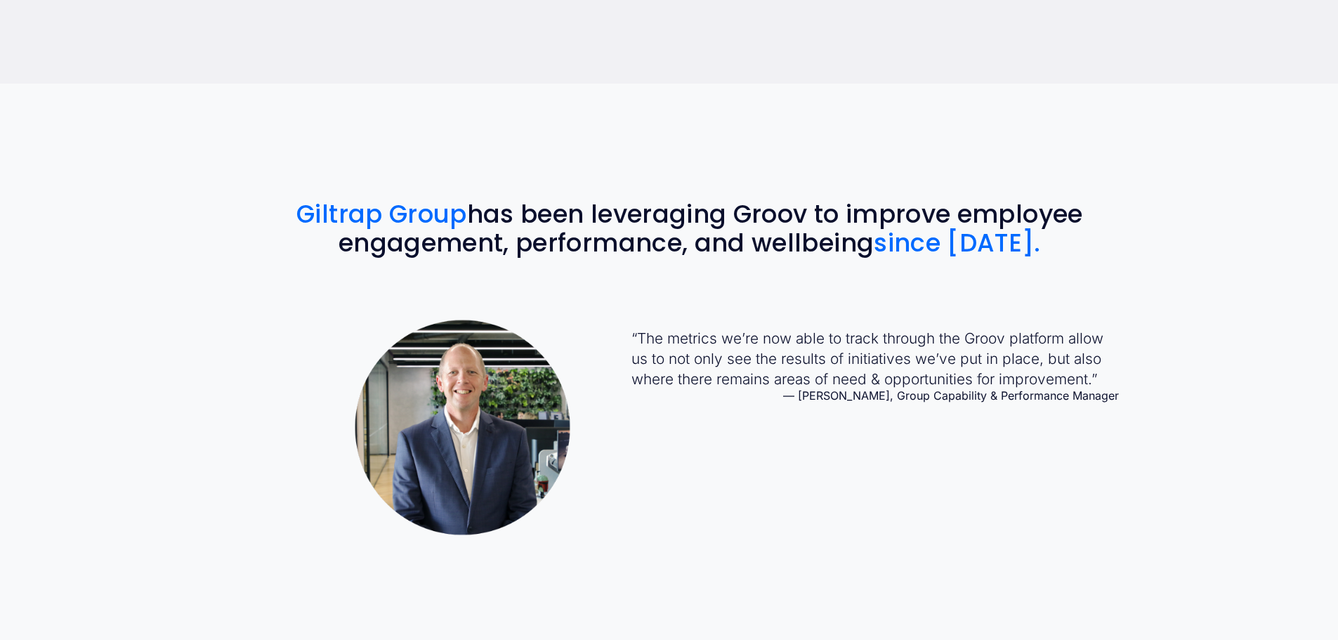
click at [322, 584] on div "Giltrap Group has been leveraging Groov to improve employee engagement, perform…" at bounding box center [669, 370] width 1338 height 572
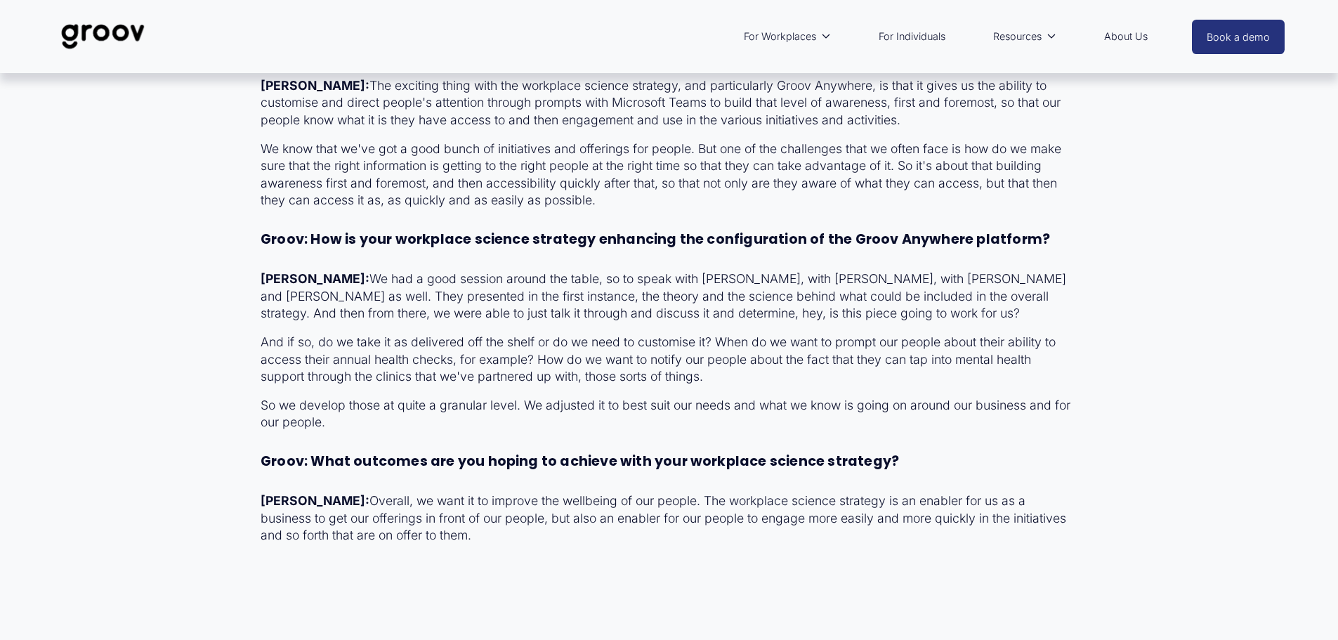
scroll to position [3792, 0]
